Goal: Complete application form

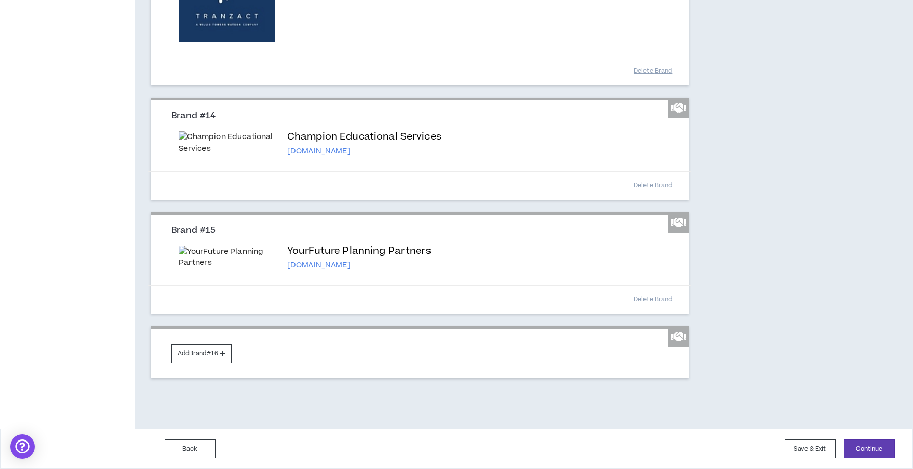
scroll to position [2174, 0]
click at [212, 352] on button "Add Brand #16" at bounding box center [201, 354] width 61 height 19
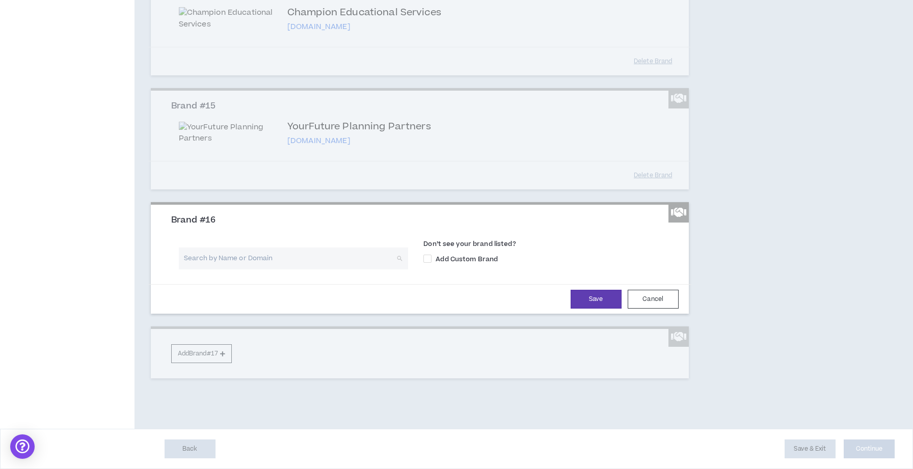
click at [377, 270] on input "search" at bounding box center [289, 259] width 211 height 22
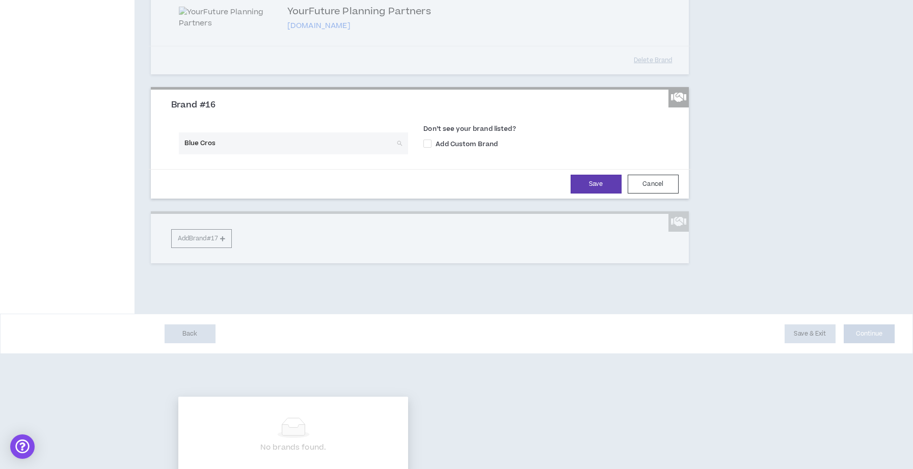
type input "Blue Cross"
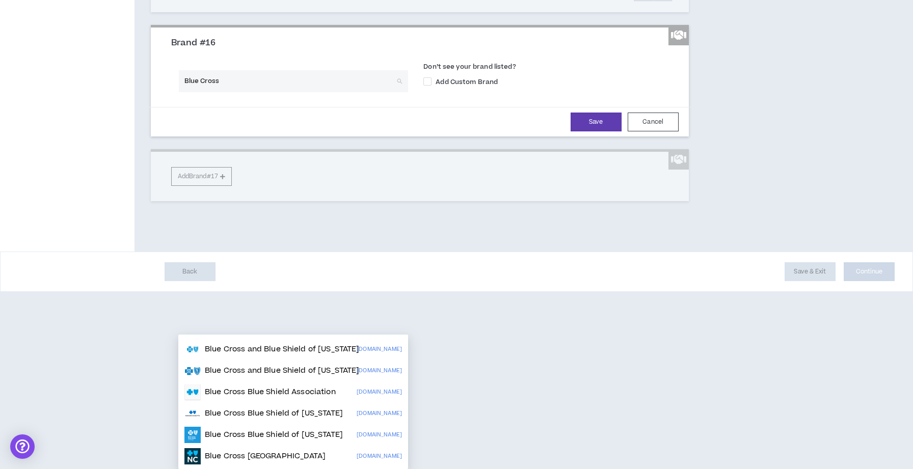
scroll to position [2299, 0]
click at [285, 387] on p "Blue Cross Blue Shield Association" at bounding box center [270, 392] width 131 height 10
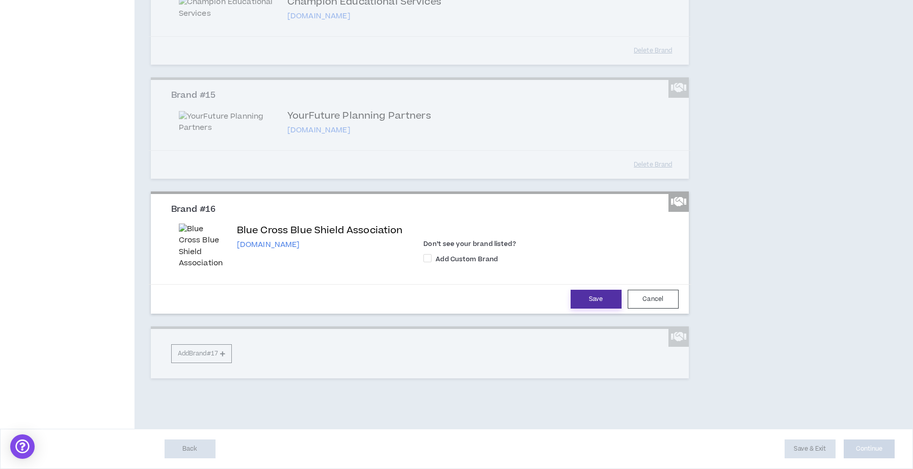
click at [596, 299] on button "Save" at bounding box center [596, 299] width 51 height 19
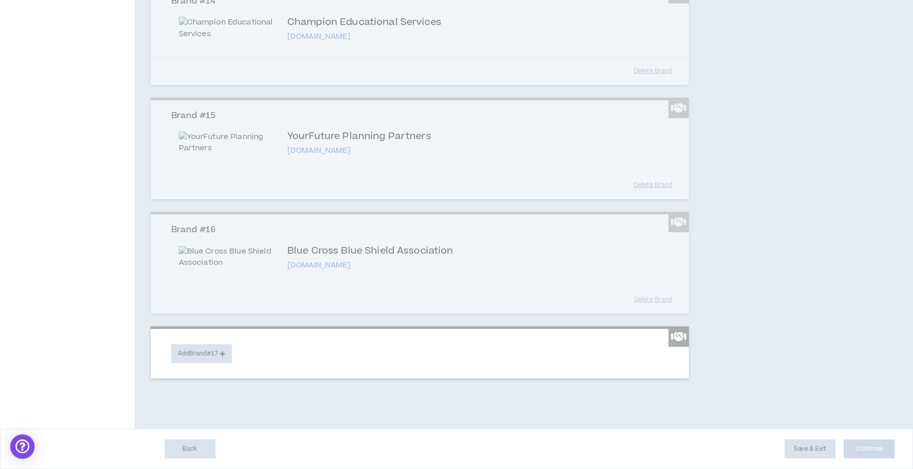
scroll to position [2289, 0]
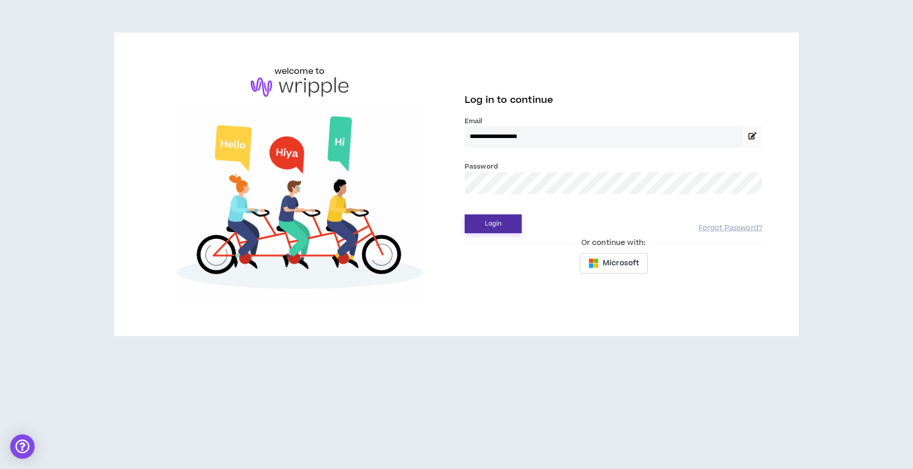
click at [503, 221] on button "Login" at bounding box center [493, 224] width 57 height 19
